Goal: Task Accomplishment & Management: Complete application form

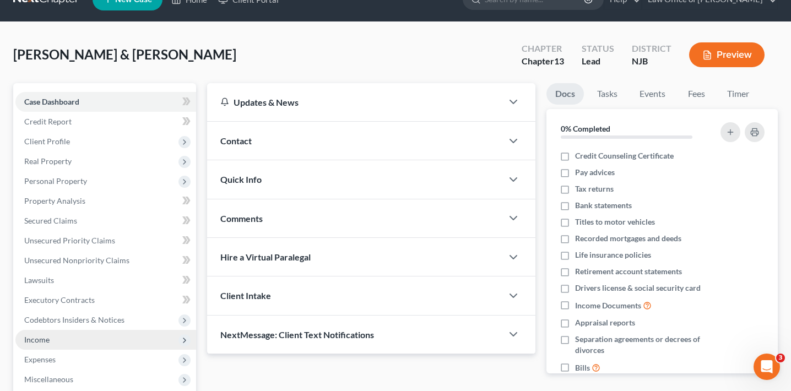
click at [61, 339] on span "Income" at bounding box center [105, 340] width 181 height 20
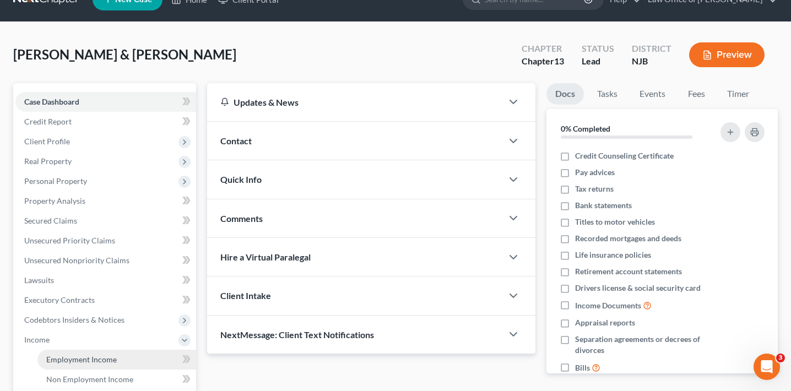
click at [63, 351] on link "Employment Income" at bounding box center [116, 360] width 159 height 20
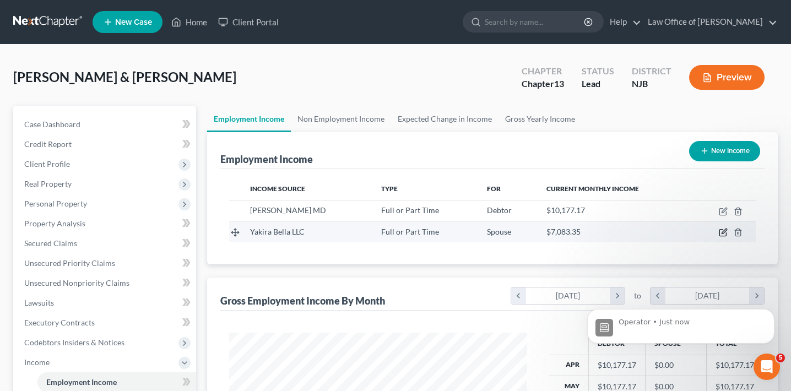
click at [722, 230] on icon "button" at bounding box center [722, 232] width 9 height 9
select select "0"
select select "3"
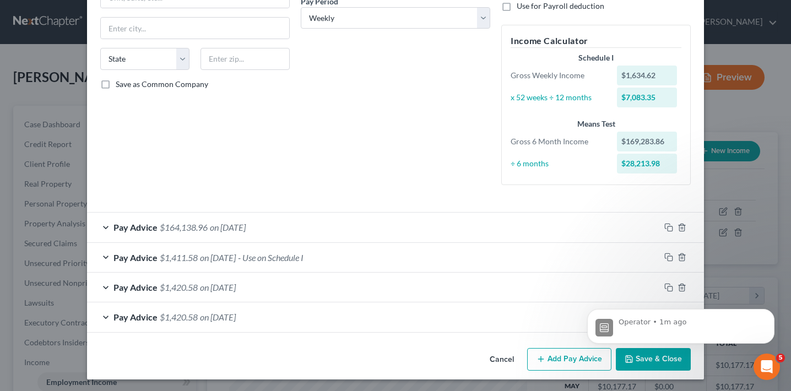
scroll to position [181, 0]
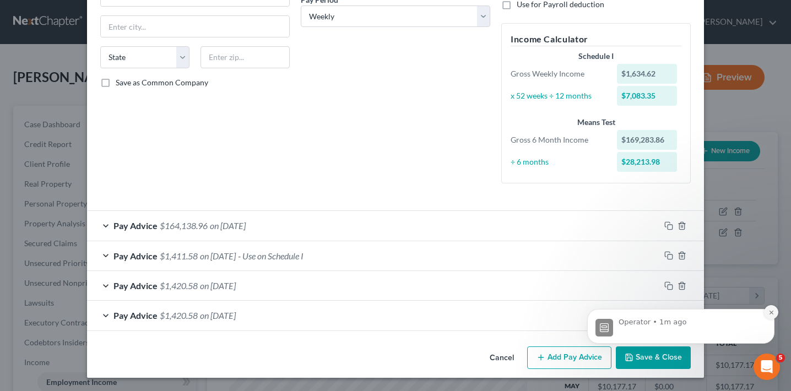
click at [768, 315] on icon "Dismiss notification" at bounding box center [771, 312] width 6 height 6
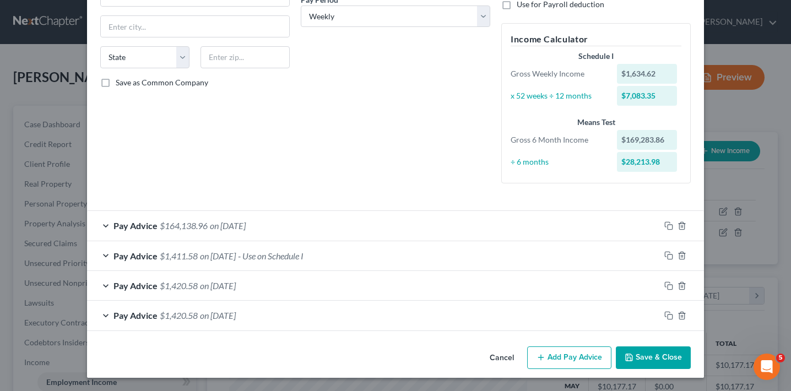
click at [366, 260] on div "Pay Advice $1,411.58 on [DATE] - Use on Schedule I" at bounding box center [373, 255] width 573 height 29
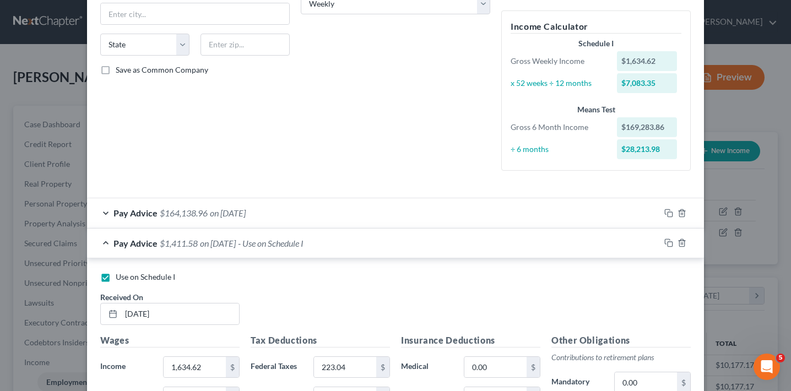
scroll to position [197, 0]
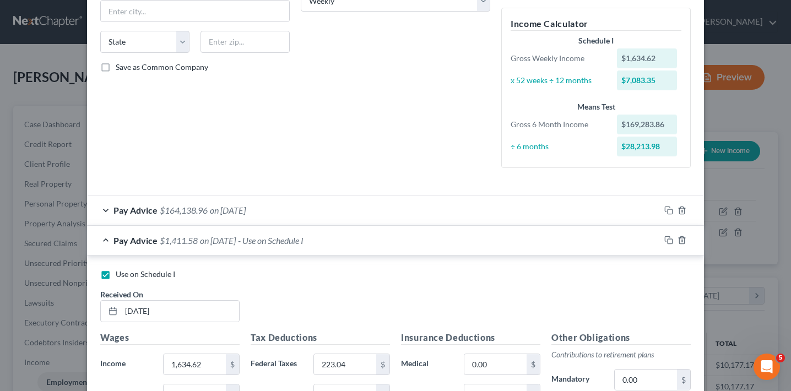
click at [364, 239] on div "Pay Advice $1,411.58 on [DATE] - Use on Schedule I" at bounding box center [373, 240] width 573 height 29
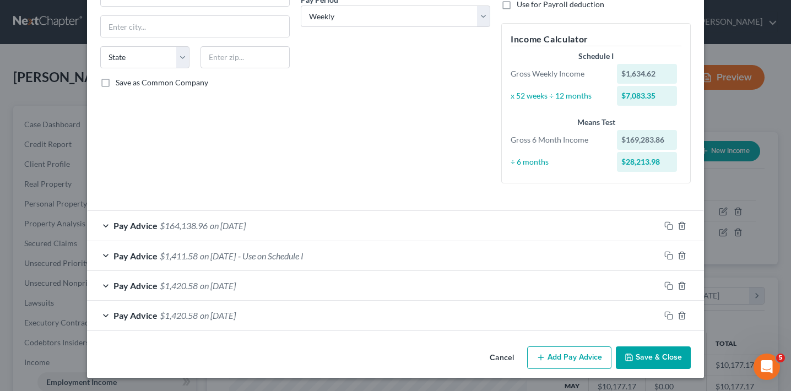
scroll to position [181, 0]
click at [318, 262] on div "Pay Advice $1,411.58 on [DATE] - Use on Schedule I" at bounding box center [373, 255] width 573 height 29
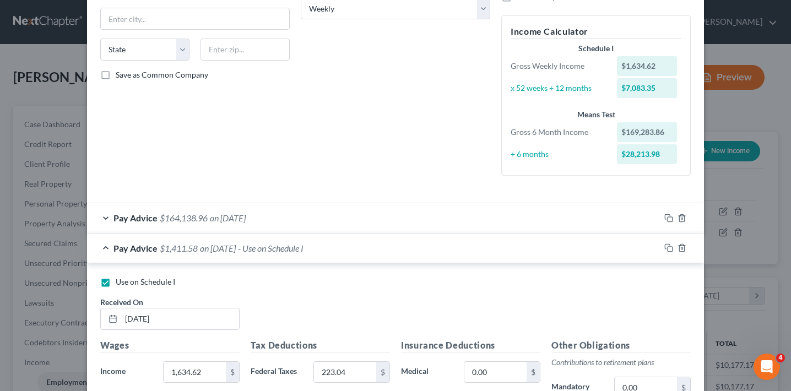
scroll to position [0, 0]
